Goal: Information Seeking & Learning: Learn about a topic

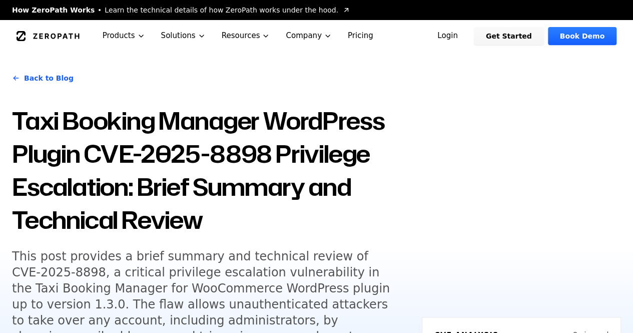
click at [585, 80] on div "Back to Blog Taxi Booking Manager WordPress Plugin CVE-2025-8898 Privilege Esca…" at bounding box center [316, 244] width 633 height 384
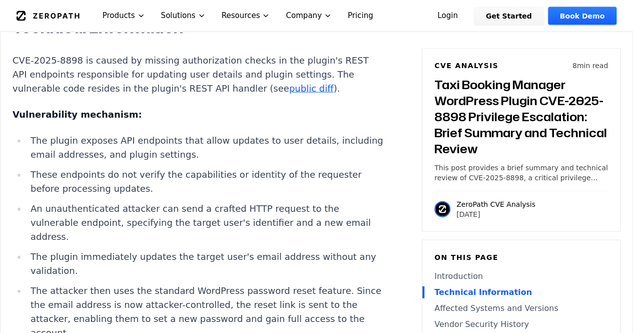
scroll to position [1061, 0]
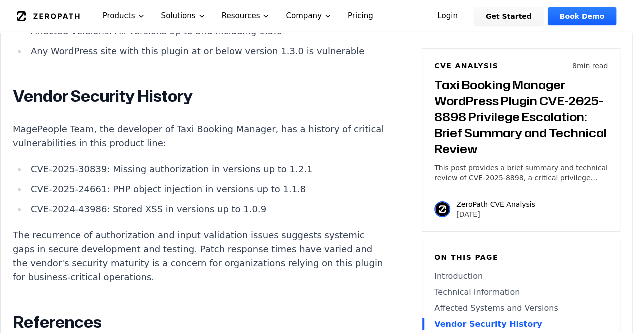
scroll to position [1572, 0]
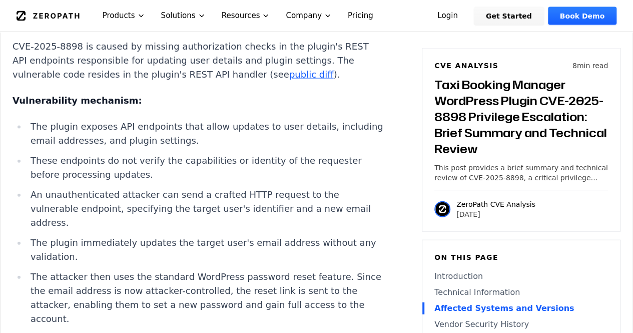
click at [39, 249] on ul "The plugin exposes API endpoints that allow updates to user details, including …" at bounding box center [199, 233] width 372 height 226
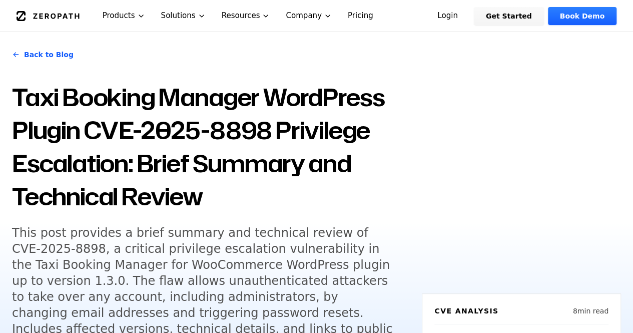
scroll to position [25, 0]
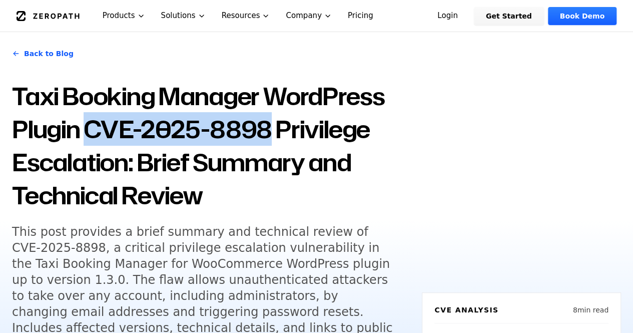
drag, startPoint x: 85, startPoint y: 125, endPoint x: 265, endPoint y: 133, distance: 180.2
click at [265, 133] on h1 "Taxi Booking Manager WordPress Plugin CVE-2025-8898 Privilege Escalation: Brief…" at bounding box center [211, 146] width 398 height 132
copy h1 "CVE-2025-8898"
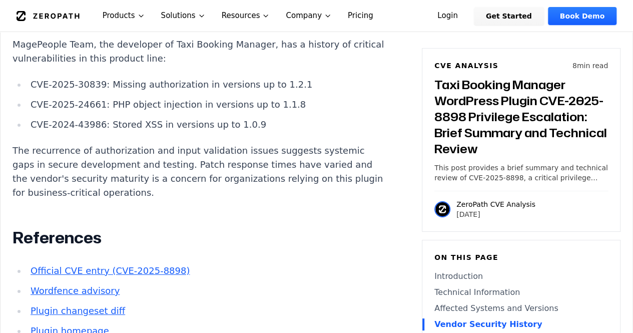
scroll to position [1655, 0]
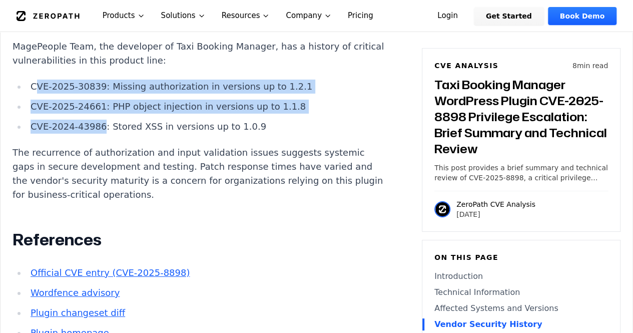
drag, startPoint x: 98, startPoint y: 141, endPoint x: 38, endPoint y: 90, distance: 79.1
click at [38, 90] on ul "CVE-2025-30839: Missing authorization in versions up to 1.2.1 CVE-2025-24661: P…" at bounding box center [199, 107] width 372 height 54
click at [38, 90] on li "CVE-2025-30839: Missing authorization in versions up to 1.2.1" at bounding box center [206, 87] width 358 height 14
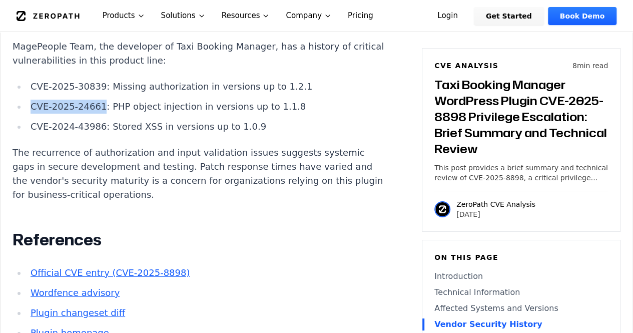
drag, startPoint x: 95, startPoint y: 119, endPoint x: 33, endPoint y: 120, distance: 62.0
click at [33, 114] on li "CVE-2025-24661: PHP object injection in versions up to 1.1.8" at bounding box center [206, 107] width 358 height 14
copy li "CVE-2025-24661"
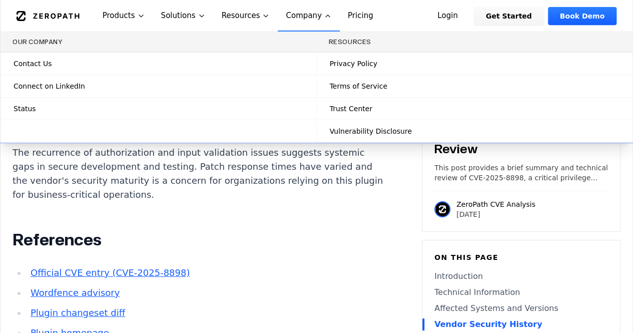
click at [324, 17] on icon "Global" at bounding box center [328, 16] width 8 height 8
click at [324, 15] on icon "Global" at bounding box center [328, 16] width 8 height 8
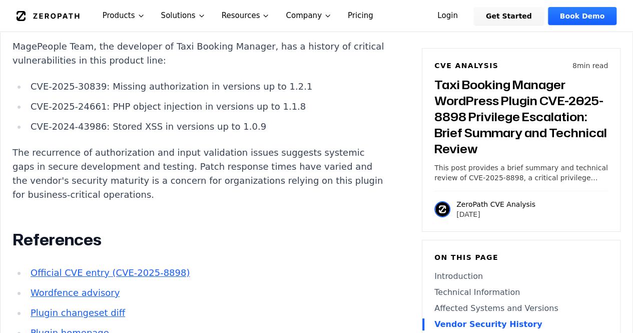
click at [310, 202] on p "The recurrence of authorization and input validation issues suggests systemic g…" at bounding box center [199, 174] width 372 height 56
drag, startPoint x: 97, startPoint y: 97, endPoint x: 31, endPoint y: 90, distance: 66.9
click at [31, 90] on li "CVE-2025-30839: Missing authorization in versions up to 1.2.1" at bounding box center [206, 87] width 358 height 14
copy li "CVE-2025-30839"
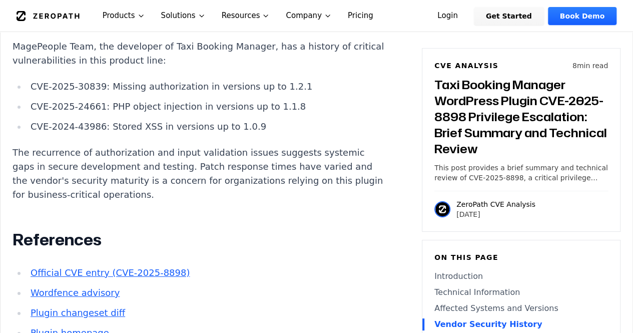
click at [226, 114] on li "CVE-2025-24661: PHP object injection in versions up to 1.1.8" at bounding box center [206, 107] width 358 height 14
drag, startPoint x: 97, startPoint y: 139, endPoint x: 34, endPoint y: 131, distance: 63.5
click at [34, 131] on li "CVE-2024-43986: Stored XSS in versions up to 1.0.9" at bounding box center [206, 127] width 358 height 14
drag, startPoint x: 30, startPoint y: 118, endPoint x: 100, endPoint y: 113, distance: 70.2
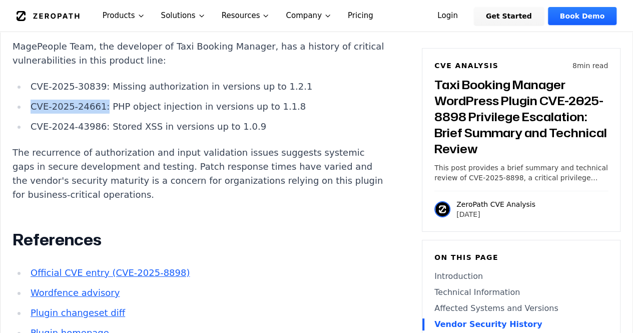
click at [100, 113] on li "CVE-2025-24661: PHP object injection in versions up to 1.1.8" at bounding box center [206, 107] width 358 height 14
copy li "CVE-2025-24661:"
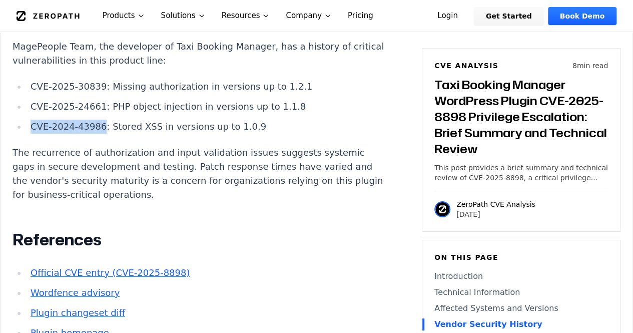
drag, startPoint x: 29, startPoint y: 136, endPoint x: 95, endPoint y: 138, distance: 66.5
click at [95, 134] on li "CVE-2024-43986: Stored XSS in versions up to 1.0.9" at bounding box center [206, 127] width 358 height 14
copy li "CVE-2024-43986"
click at [312, 250] on h2 "References" at bounding box center [199, 240] width 372 height 20
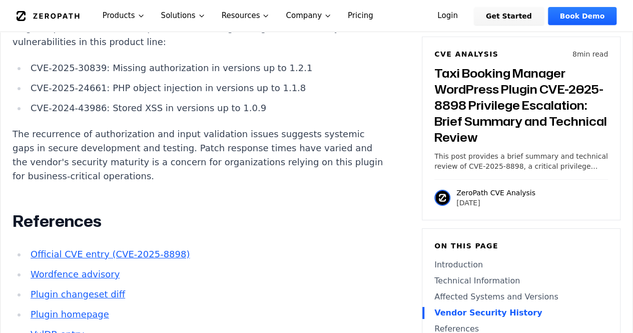
scroll to position [1675, 0]
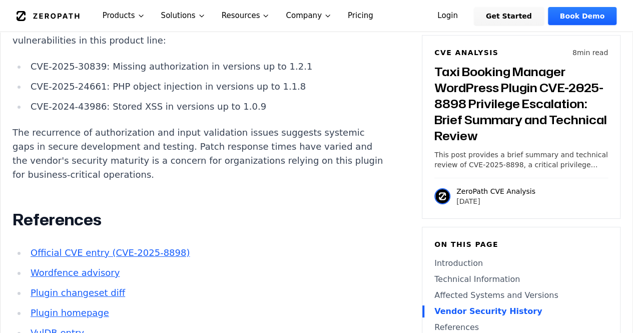
click at [276, 182] on p "The recurrence of authorization and input validation issues suggests systemic g…" at bounding box center [199, 154] width 372 height 56
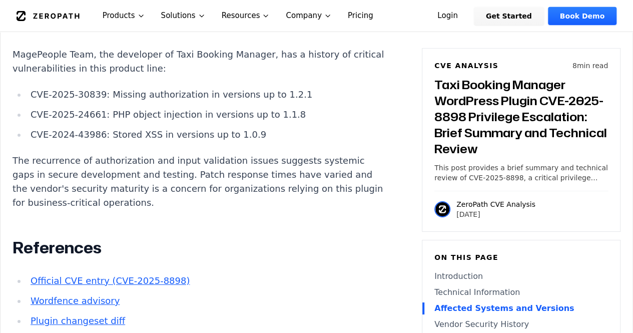
scroll to position [1650, 0]
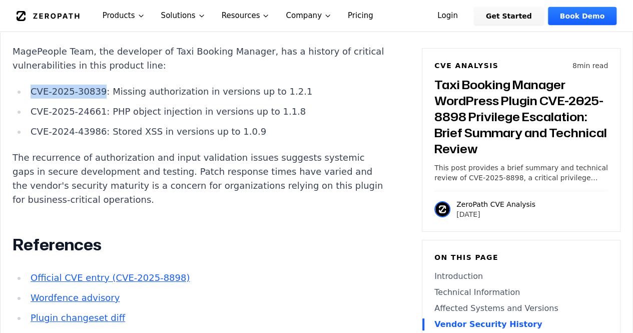
drag, startPoint x: 96, startPoint y: 100, endPoint x: 30, endPoint y: 97, distance: 66.1
click at [30, 97] on li "CVE-2025-30839: Missing authorization in versions up to 1.2.1" at bounding box center [206, 92] width 358 height 14
copy li "CVE-2025-30839"
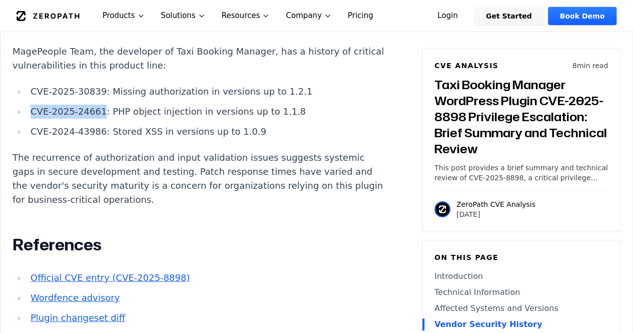
drag, startPoint x: 30, startPoint y: 119, endPoint x: 97, endPoint y: 123, distance: 67.1
click at [97, 119] on li "CVE-2025-24661: PHP object injection in versions up to 1.1.8" at bounding box center [206, 112] width 358 height 14
copy li "CVE-2025-24661"
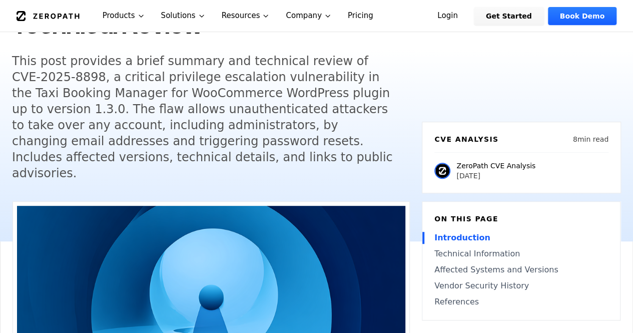
scroll to position [184, 0]
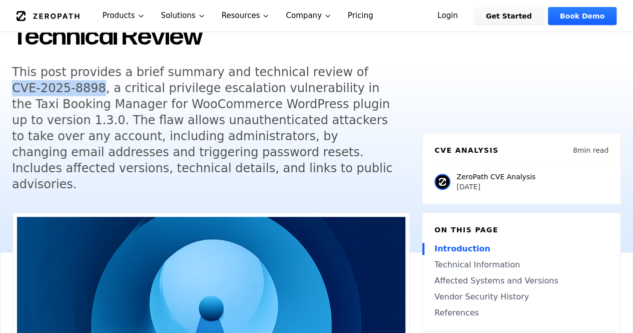
drag, startPoint x: 326, startPoint y: 71, endPoint x: 38, endPoint y: 92, distance: 288.9
click at [38, 92] on h5 "This post provides a brief summary and technical review of CVE-2025-8898, a cri…" at bounding box center [204, 128] width 384 height 128
copy h5 "CVE-2025-8898"
click at [366, 123] on h5 "This post provides a brief summary and technical review of CVE-2025-8898, a cri…" at bounding box center [204, 128] width 384 height 128
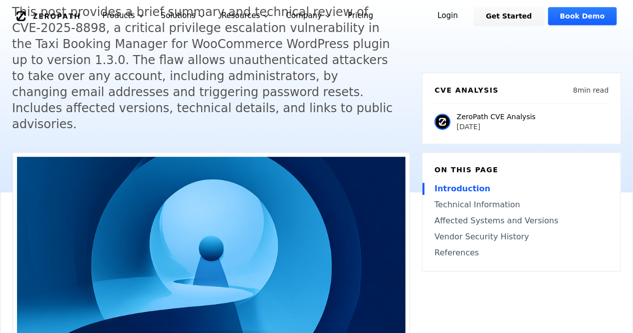
scroll to position [0, 0]
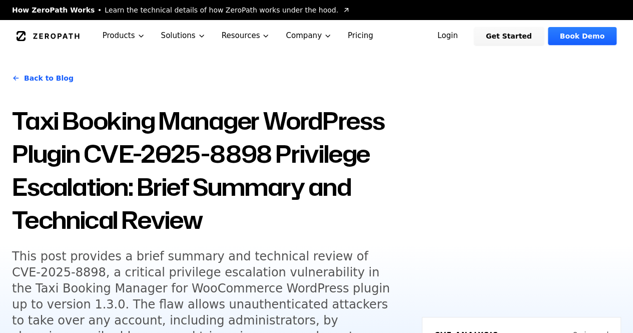
click at [178, 193] on h1 "Taxi Booking Manager WordPress Plugin CVE-2025-8898 Privilege Escalation: Brief…" at bounding box center [211, 170] width 398 height 132
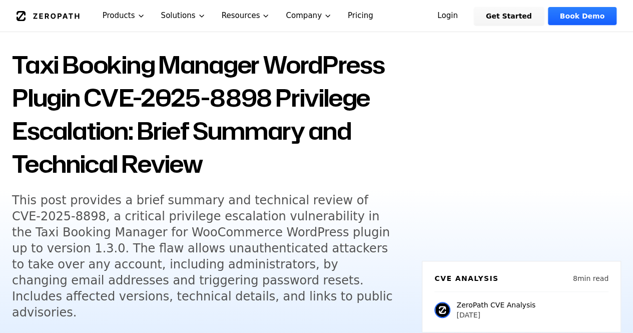
scroll to position [80, 0]
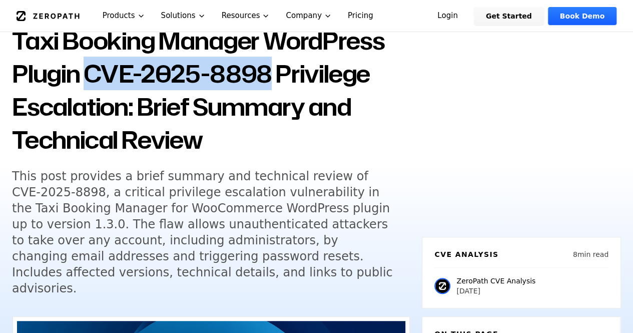
drag, startPoint x: 86, startPoint y: 66, endPoint x: 263, endPoint y: 77, distance: 177.4
click at [263, 77] on h1 "Taxi Booking Manager WordPress Plugin CVE-2025-8898 Privilege Escalation: Brief…" at bounding box center [211, 90] width 398 height 132
copy h1 "CVE-2025-8898"
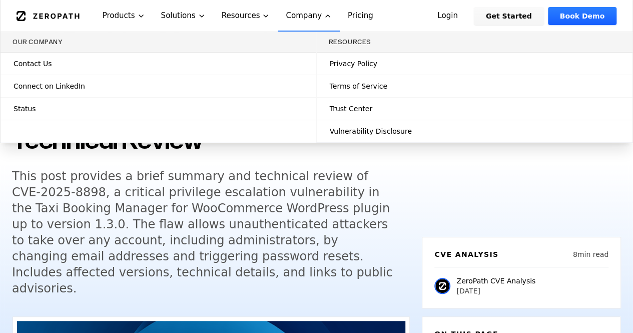
drag, startPoint x: 311, startPoint y: 50, endPoint x: 303, endPoint y: 110, distance: 60.5
click at [303, 110] on icon at bounding box center [300, 109] width 8 height 8
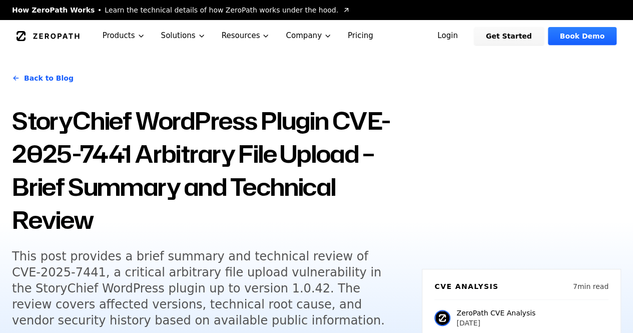
click at [274, 133] on h1 "StoryChief WordPress Plugin CVE-2025-7441 Arbitrary File Upload – Brief Summary…" at bounding box center [211, 170] width 398 height 132
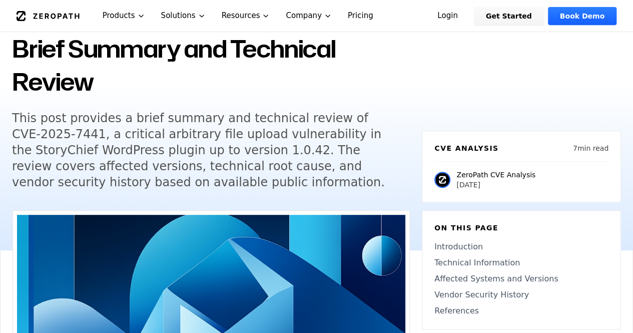
scroll to position [140, 0]
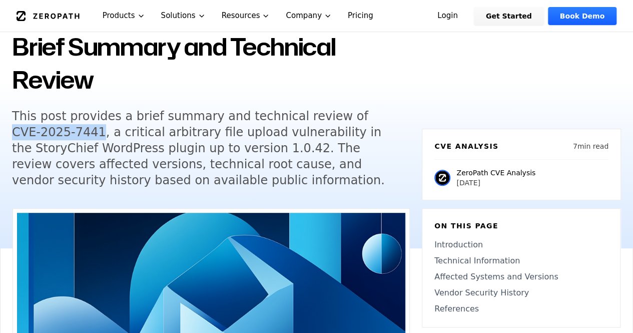
drag, startPoint x: 327, startPoint y: 113, endPoint x: 36, endPoint y: 136, distance: 292.4
click at [36, 136] on h5 "This post provides a brief summary and technical review of CVE-2025-7441, a cri…" at bounding box center [204, 148] width 384 height 80
copy h5 "CVE-2025-7441"
click at [509, 111] on div "CVE Analysis 7 min read ZeroPath CVE Analysis 2025-08-15" at bounding box center [521, 155] width 199 height 92
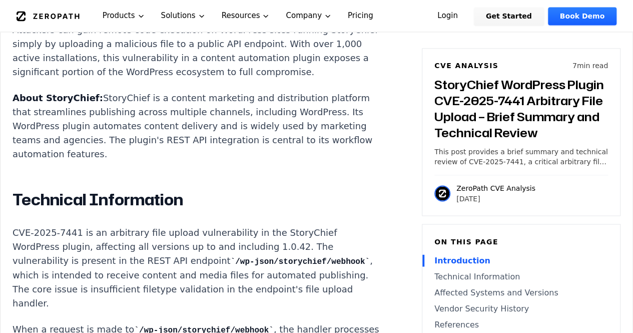
scroll to position [758, 0]
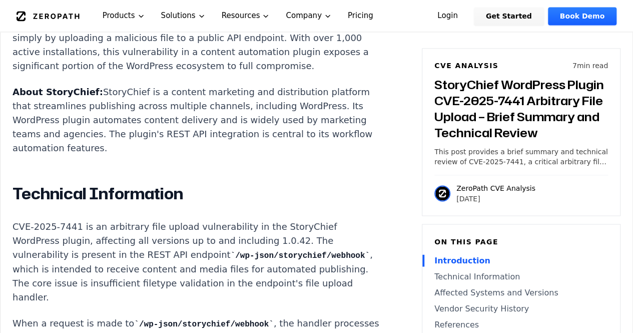
click at [323, 183] on h2 "Technical Information" at bounding box center [199, 193] width 372 height 20
drag, startPoint x: 72, startPoint y: 224, endPoint x: 9, endPoint y: 224, distance: 63.0
click at [9, 224] on div "Experimental AI-Generated Content This CVE analysis is an experimental publicat…" at bounding box center [317, 313] width 632 height 1447
copy p "CVE-2025-7441"
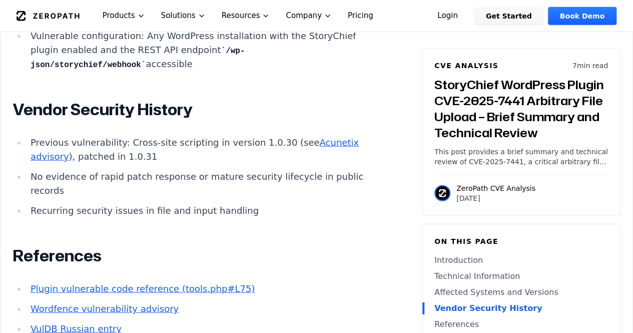
scroll to position [1211, 0]
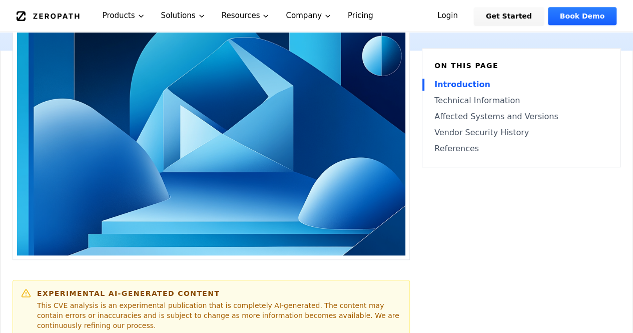
scroll to position [47, 0]
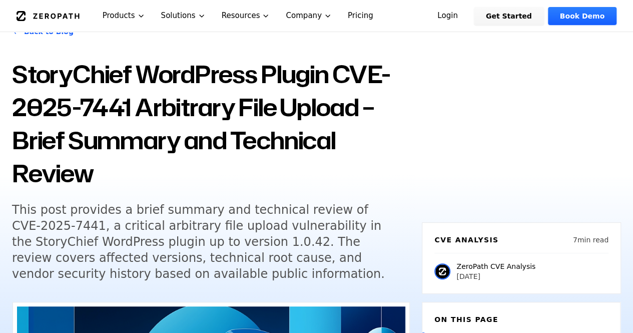
click at [209, 248] on h5 "This post provides a brief summary and technical review of CVE-2025-7441, a cri…" at bounding box center [204, 242] width 384 height 80
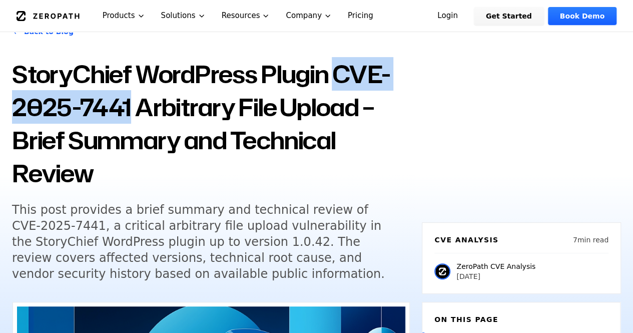
drag, startPoint x: 335, startPoint y: 77, endPoint x: 129, endPoint y: 117, distance: 209.8
click at [129, 117] on h1 "StoryChief WordPress Plugin CVE-2025-7441 Arbitrary File Upload – Brief Summary…" at bounding box center [211, 124] width 398 height 132
copy h1 "CVE-2025-7441"
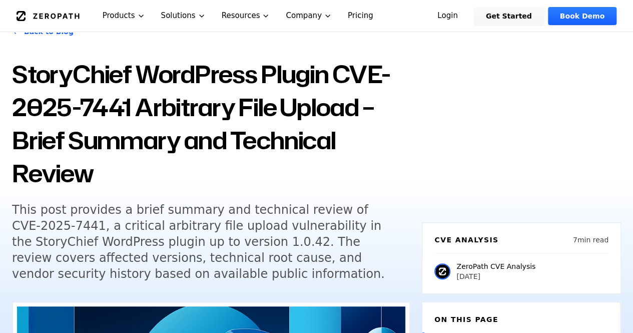
click at [526, 209] on div "CVE Analysis 7 min read ZeroPath CVE Analysis 2025-08-15" at bounding box center [521, 248] width 199 height 92
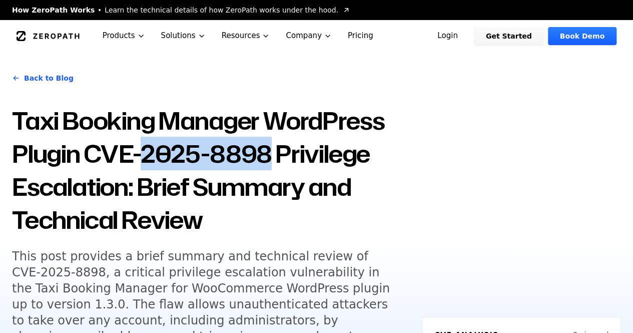
drag, startPoint x: 141, startPoint y: 156, endPoint x: 268, endPoint y: 153, distance: 127.1
click at [268, 153] on h1 "Taxi Booking Manager WordPress Plugin CVE-2025-8898 Privilege Escalation: Brief…" at bounding box center [211, 170] width 398 height 132
copy h1 "2025-8898"
